Goal: Information Seeking & Learning: Understand process/instructions

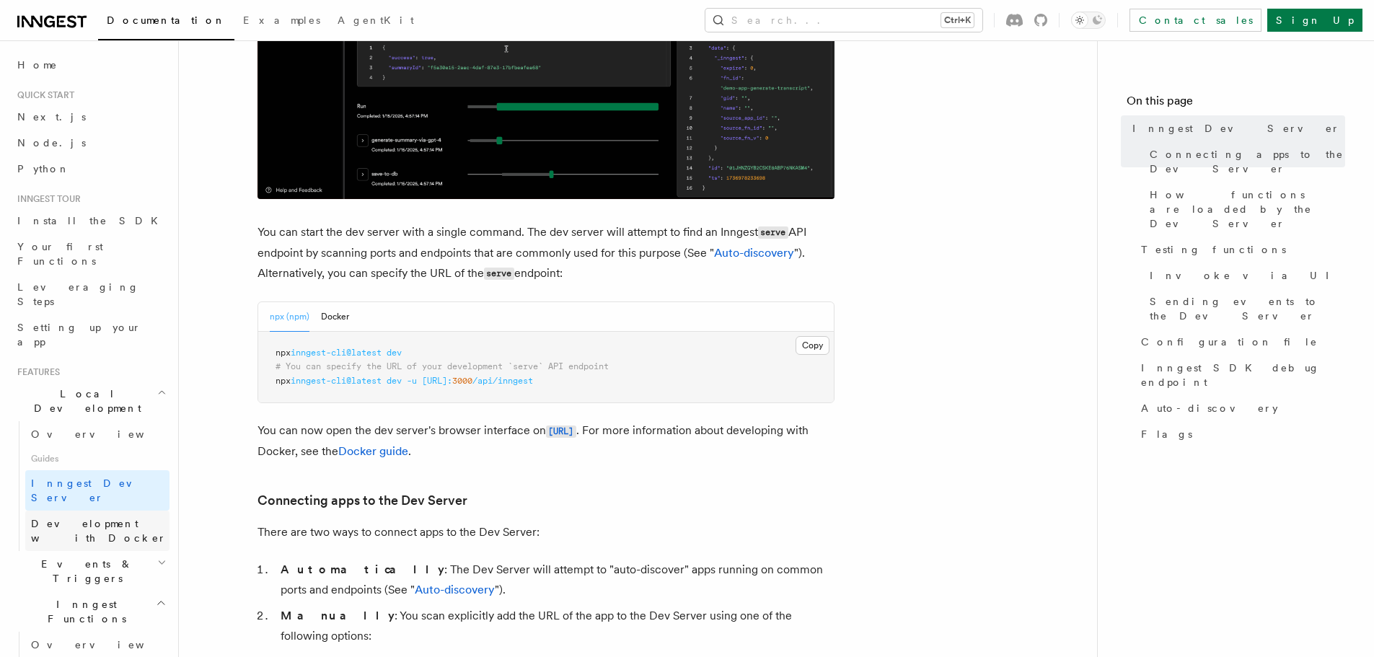
scroll to position [825, 0]
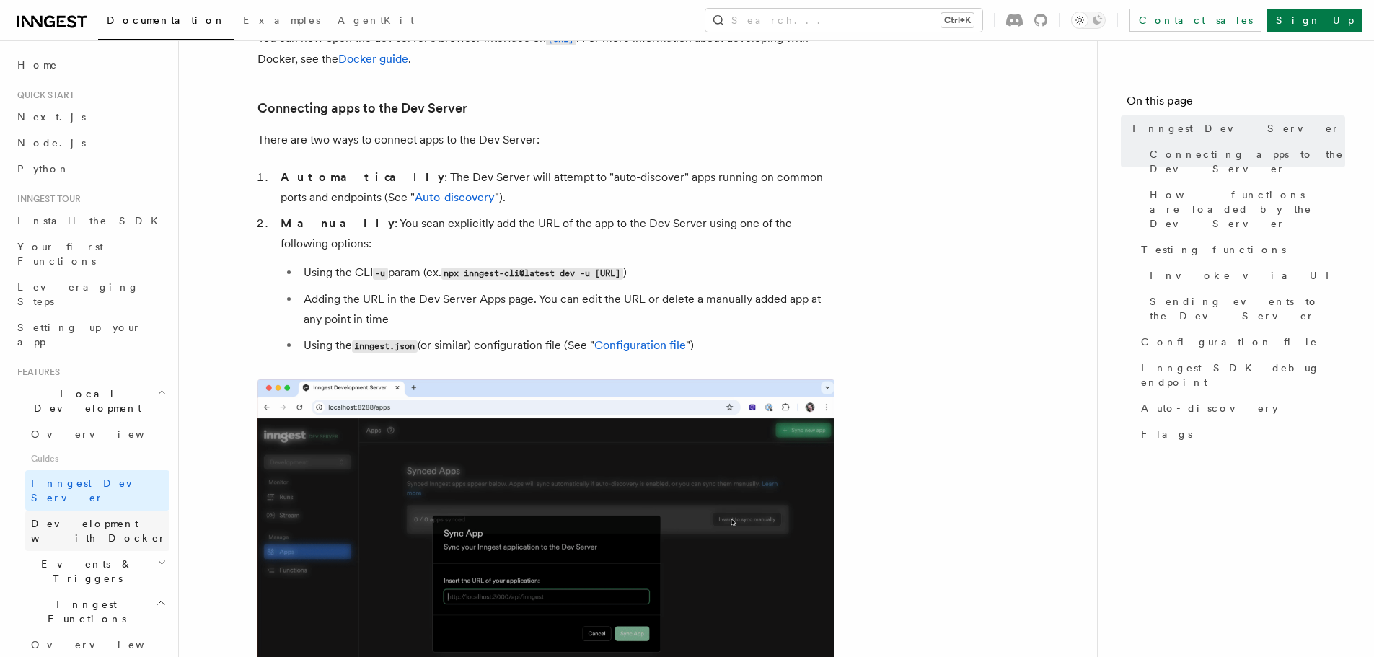
click at [63, 518] on span "Development with Docker" at bounding box center [99, 531] width 136 height 26
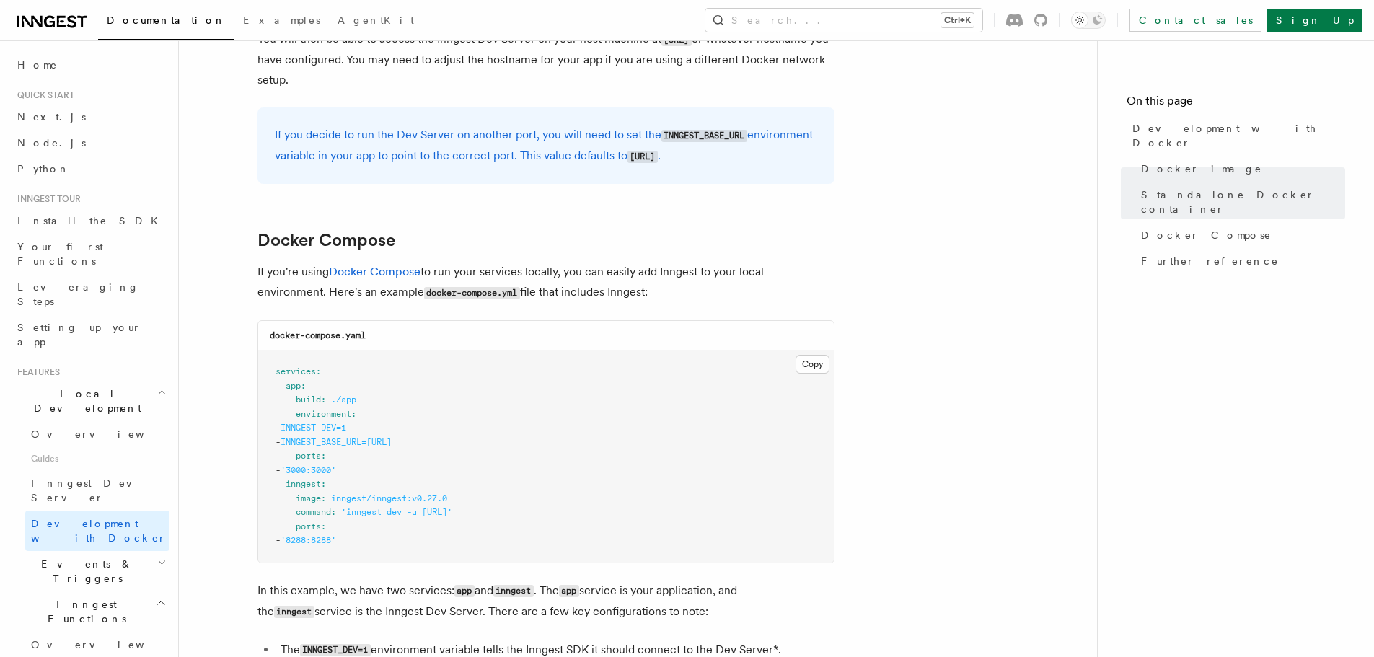
scroll to position [793, 0]
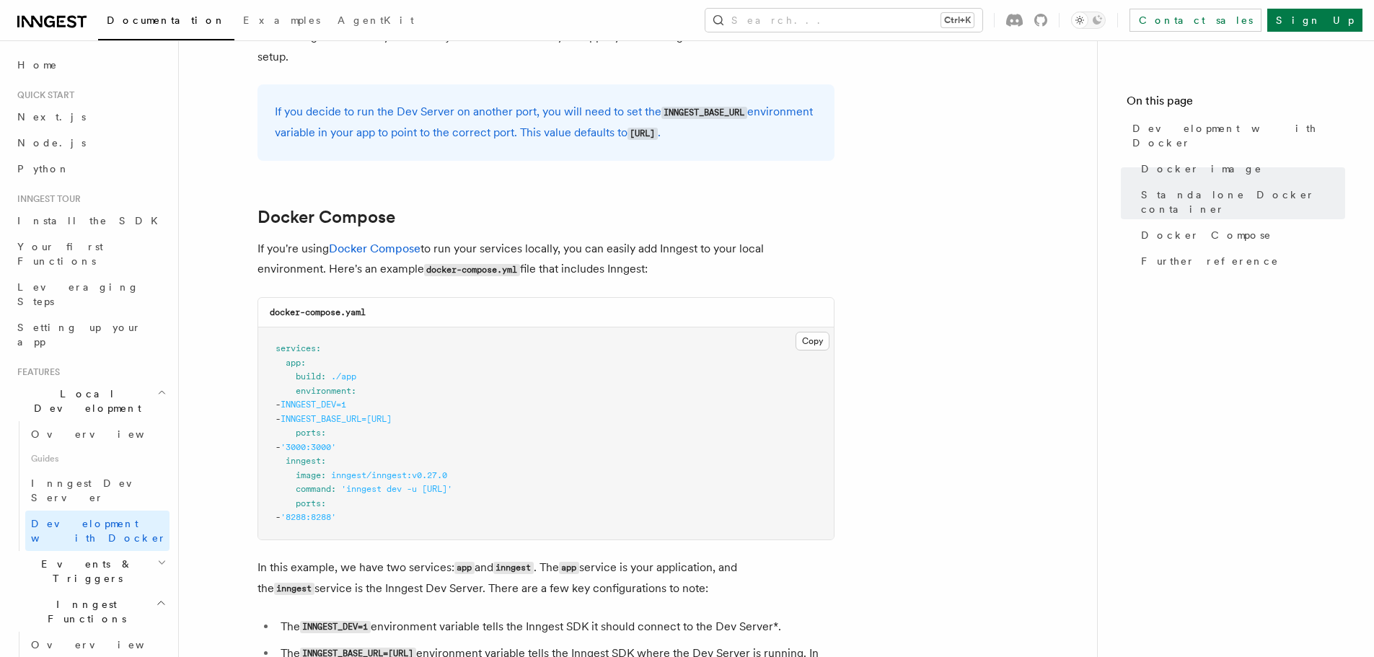
drag, startPoint x: 510, startPoint y: 421, endPoint x: 317, endPoint y: 413, distance: 192.7
click at [317, 413] on pre "services : app : build : ./app environment : - INNGEST_DEV=1 - INNGEST_BASE_URL…" at bounding box center [546, 433] width 576 height 212
copy span "INNGEST_BASE_URL=[URL]"
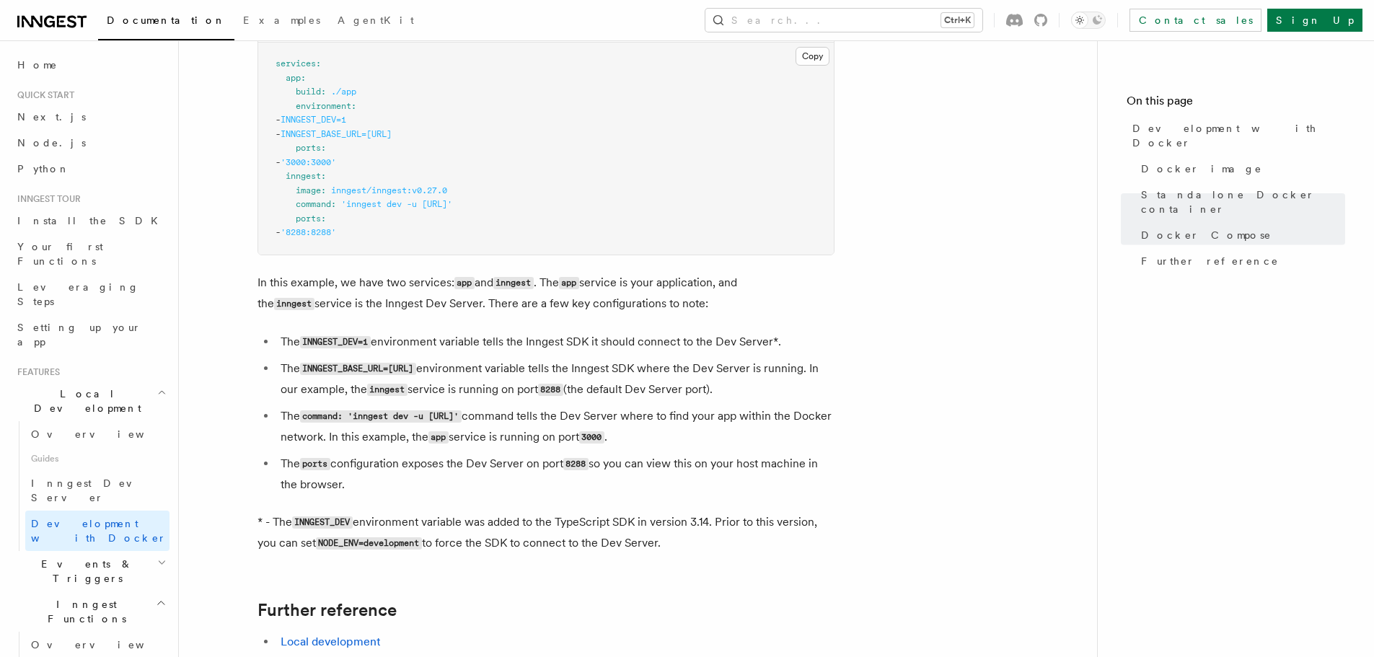
scroll to position [1010, 0]
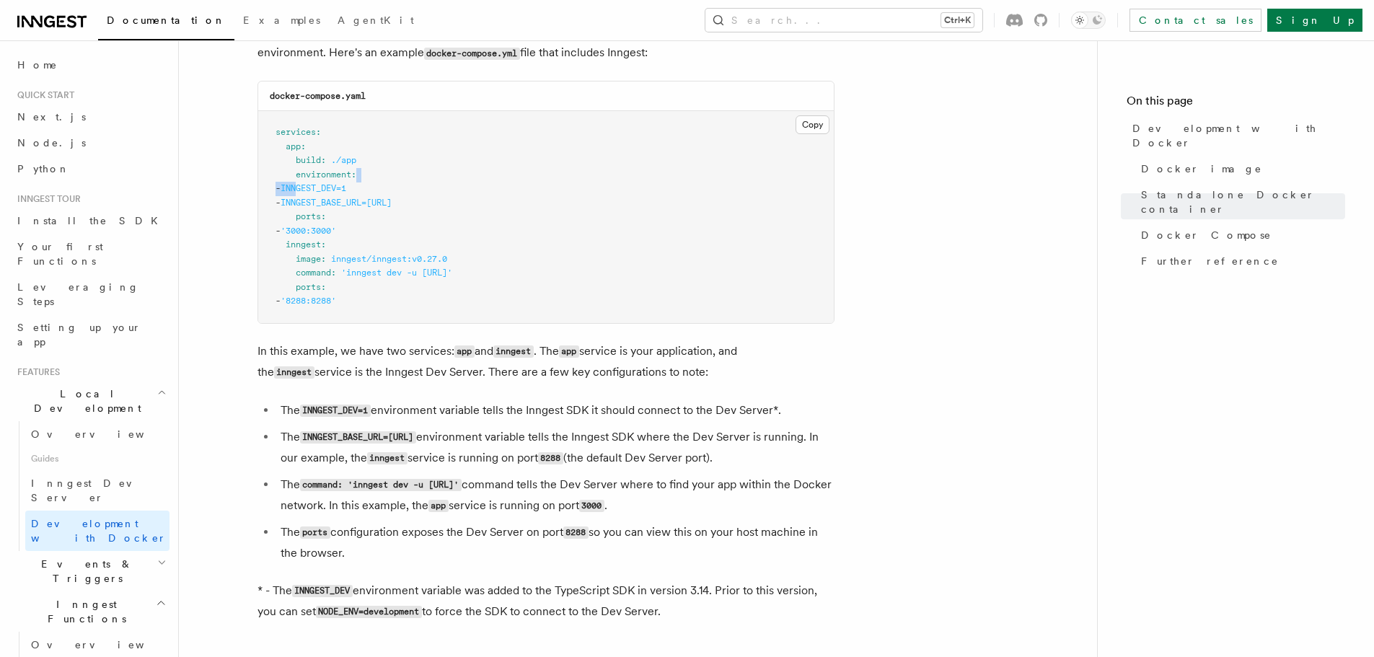
drag, startPoint x: 397, startPoint y: 177, endPoint x: 331, endPoint y: 184, distance: 66.7
click at [331, 184] on pre "services : app : build : ./app environment : - INNGEST_DEV=1 - INNGEST_BASE_URL…" at bounding box center [546, 217] width 576 height 212
drag, startPoint x: 485, startPoint y: 261, endPoint x: 607, endPoint y: 324, distance: 137.8
click at [492, 265] on pre "services : app : build : ./app environment : - INNGEST_DEV=1 - INNGEST_BASE_URL…" at bounding box center [546, 217] width 576 height 212
